Goal: Information Seeking & Learning: Learn about a topic

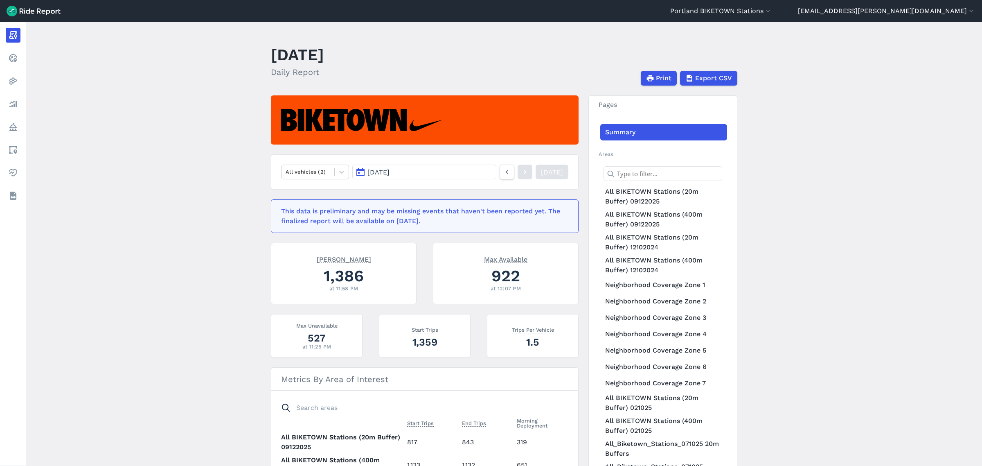
click at [917, 296] on main "[DATE] Daily Report Print Export CSV All vehicles (2) [DATE] [DATE] This data i…" at bounding box center [504, 244] width 956 height 444
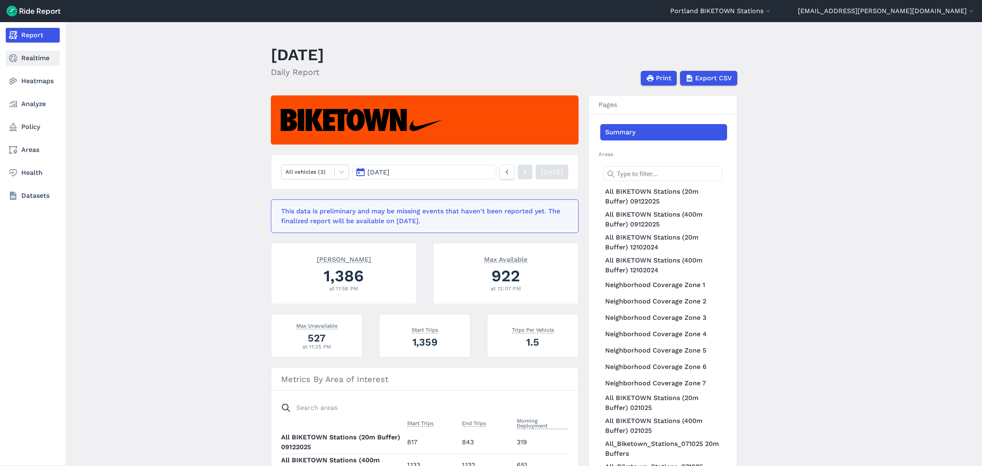
click at [23, 53] on link "Realtime" at bounding box center [33, 58] width 54 height 15
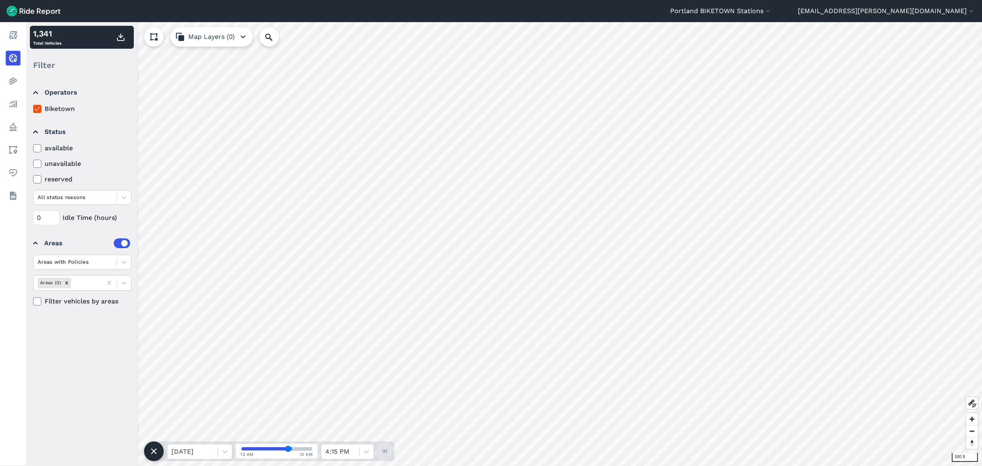
drag, startPoint x: 74, startPoint y: 150, endPoint x: 65, endPoint y: 149, distance: 9.9
click at [74, 150] on label "available" at bounding box center [82, 148] width 98 height 10
click at [33, 149] on input "available" at bounding box center [33, 145] width 0 height 5
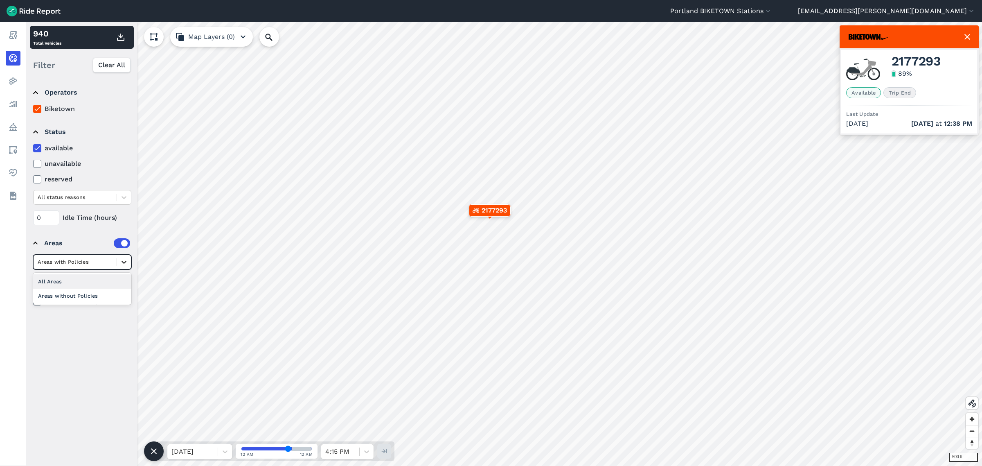
click at [122, 262] on icon at bounding box center [124, 262] width 8 height 8
drag, startPoint x: 90, startPoint y: 406, endPoint x: 90, endPoint y: 400, distance: 5.7
click at [90, 404] on div "Operators Biketown Status available unavailable reserved All status reasons 0 I…" at bounding box center [81, 272] width 111 height 388
click at [122, 282] on icon at bounding box center [124, 283] width 8 height 8
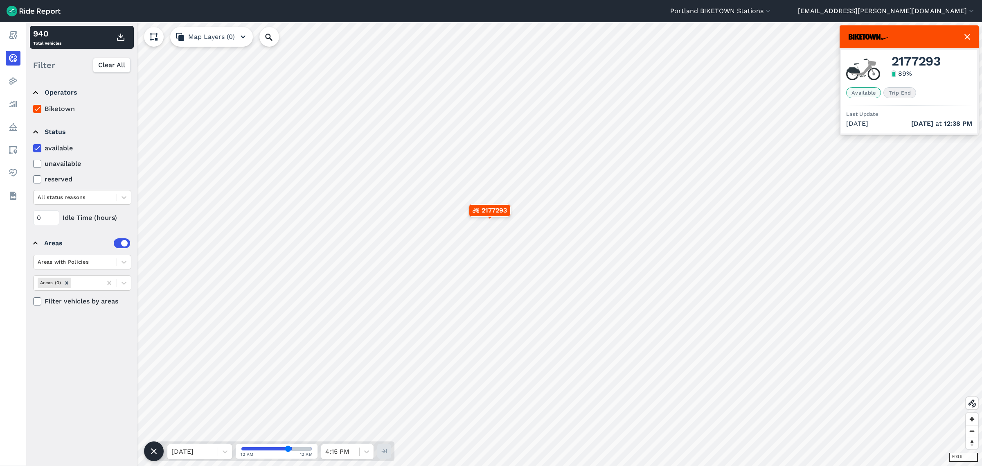
click at [119, 330] on div "Operators Biketown Status available unavailable reserved All status reasons 0 I…" at bounding box center [81, 272] width 111 height 388
click at [86, 303] on label "Filter vehicles by areas" at bounding box center [82, 301] width 98 height 10
click at [33, 302] on input "Filter vehicles by areas" at bounding box center [33, 298] width 0 height 5
click at [85, 303] on label "Filter vehicles by areas" at bounding box center [82, 301] width 98 height 10
click at [33, 302] on input "Filter vehicles by areas" at bounding box center [33, 298] width 0 height 5
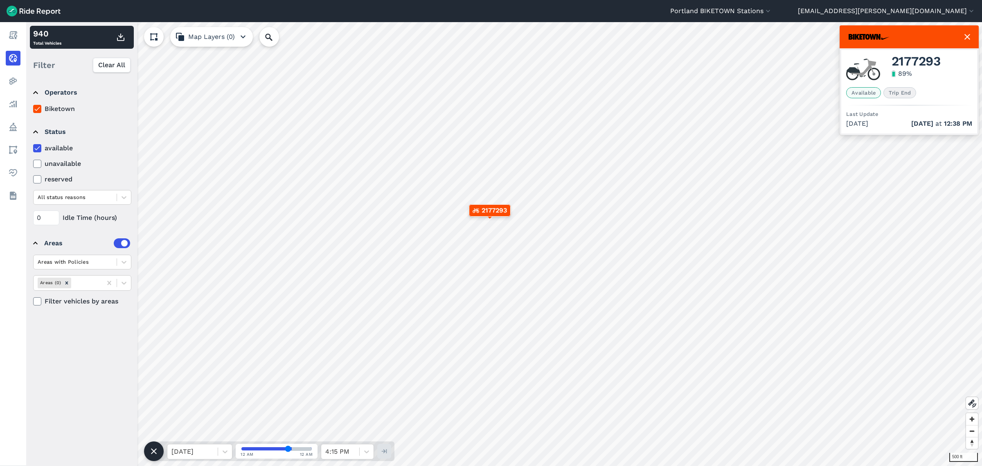
click at [225, 40] on button "Map Layers (0)" at bounding box center [211, 37] width 83 height 20
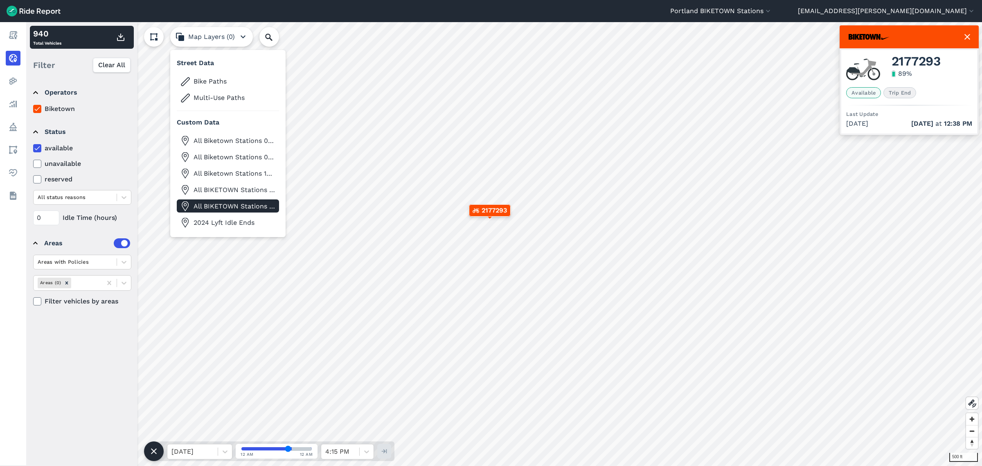
click at [252, 210] on span "All BIKETOWN Stations 04232024" at bounding box center [235, 206] width 82 height 10
click at [239, 140] on span "All Biketown Stations 021025" at bounding box center [235, 141] width 82 height 10
click at [236, 202] on span "All BIKETOWN Stations 04232024" at bounding box center [235, 206] width 82 height 10
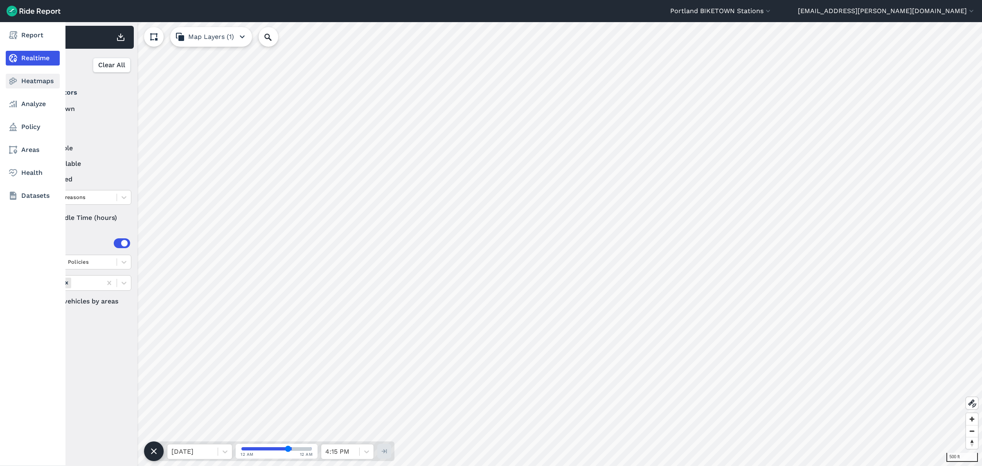
click at [27, 74] on link "Heatmaps" at bounding box center [33, 81] width 54 height 15
